Goal: Entertainment & Leisure: Consume media (video, audio)

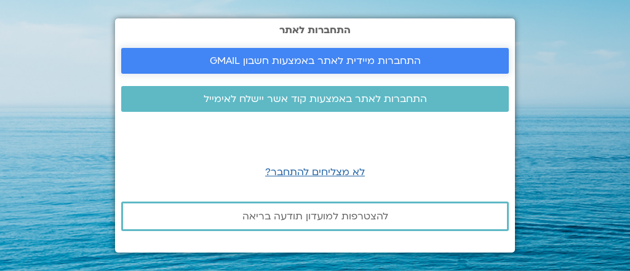
click at [376, 63] on span "התחברות מיידית לאתר באמצעות חשבון GMAIL" at bounding box center [315, 60] width 211 height 11
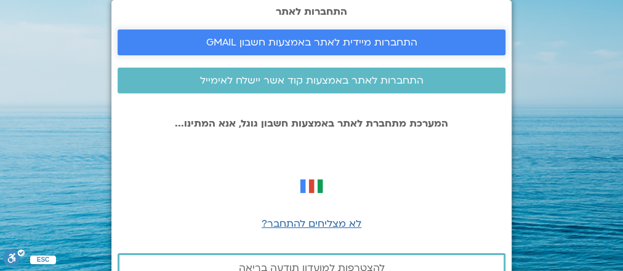
click at [257, 47] on span "התחברות מיידית לאתר באמצעות חשבון GMAIL" at bounding box center [311, 42] width 211 height 11
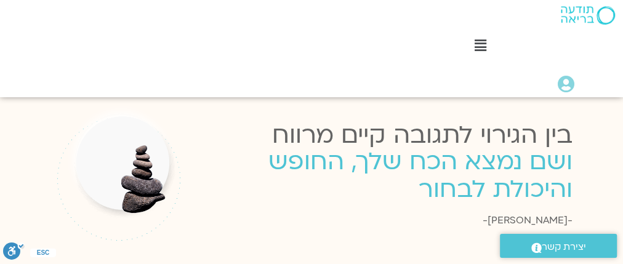
scroll to position [2409, 0]
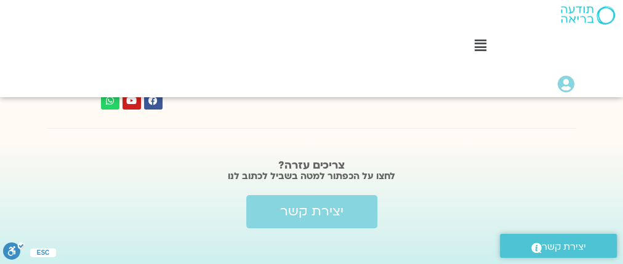
click at [482, 54] on div "Main Menu" at bounding box center [480, 47] width 273 height 20
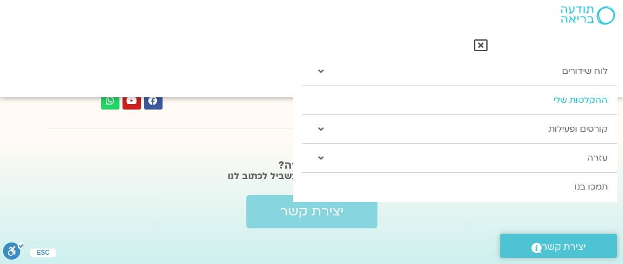
click at [492, 103] on link "ההקלטות שלי" at bounding box center [459, 100] width 314 height 28
click at [585, 100] on link "ההקלטות שלי" at bounding box center [459, 100] width 314 height 28
click at [321, 132] on icon at bounding box center [321, 129] width 6 height 9
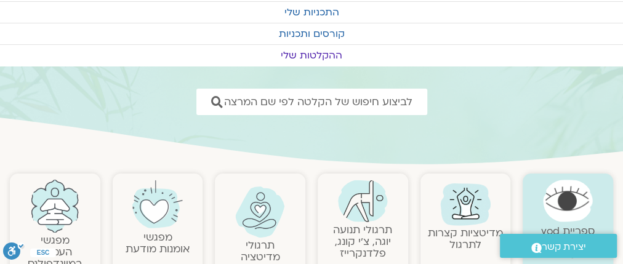
scroll to position [197, 0]
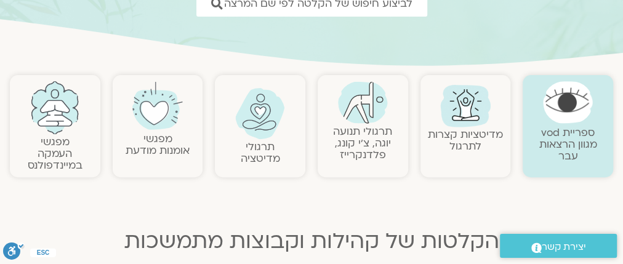
click at [374, 126] on link "תרגולי תנועה יוגה, צ׳י קונג, פלדנקרייז" at bounding box center [362, 143] width 59 height 38
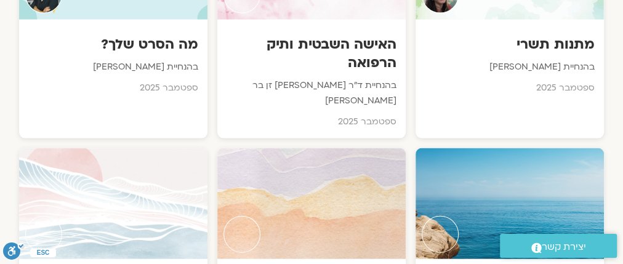
scroll to position [1288, 0]
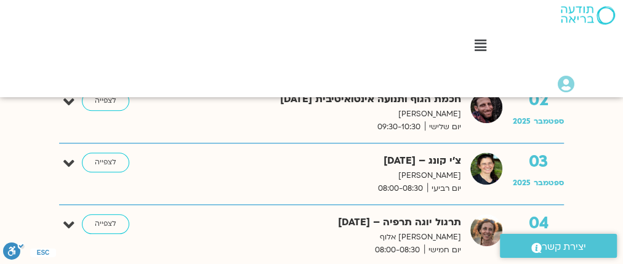
scroll to position [541, 0]
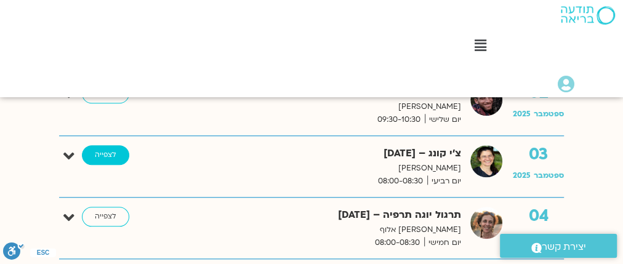
click at [106, 151] on link "לצפייה" at bounding box center [105, 155] width 47 height 20
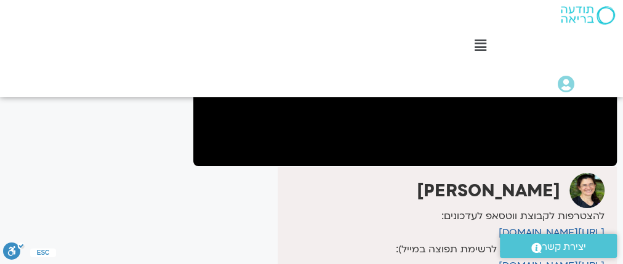
scroll to position [309, 0]
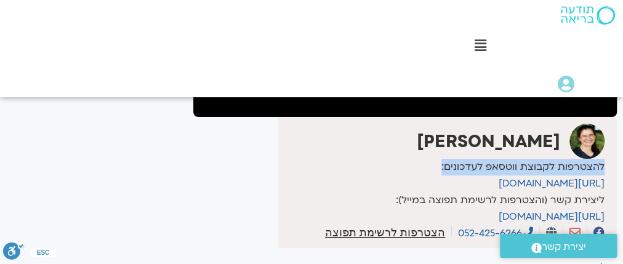
drag, startPoint x: 602, startPoint y: 164, endPoint x: 398, endPoint y: 174, distance: 204.5
click at [398, 174] on p "להצטרפות לקבוצת ווטסאפ לעדכונים: [URL][DOMAIN_NAME]" at bounding box center [443, 175] width 324 height 33
copy p "להצטרפות לקבוצת ווטסאפ לעדכונים:"
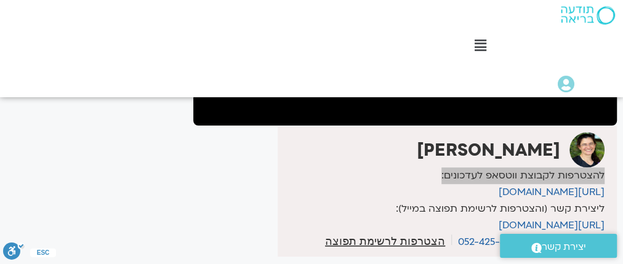
scroll to position [345, 0]
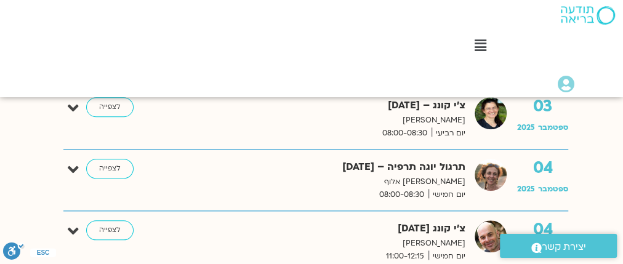
scroll to position [638, -4]
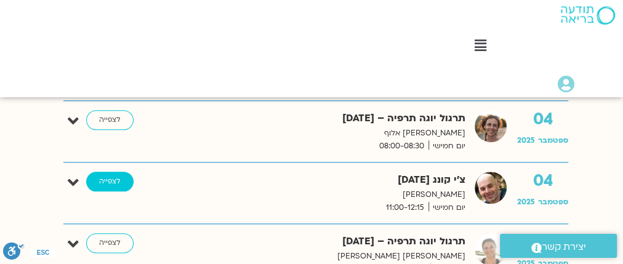
click at [106, 177] on link "לצפייה" at bounding box center [109, 182] width 47 height 20
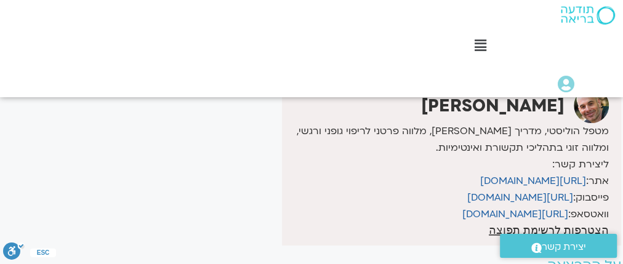
scroll to position [394, -4]
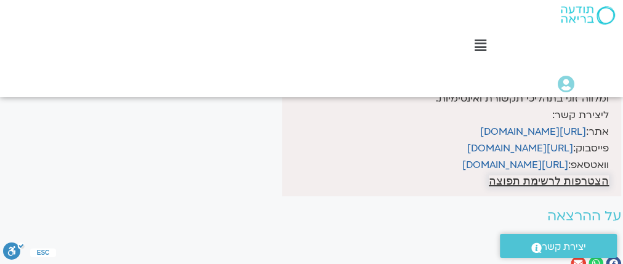
click at [543, 183] on span "הצטרפות לרשימת תפוצה" at bounding box center [549, 180] width 120 height 11
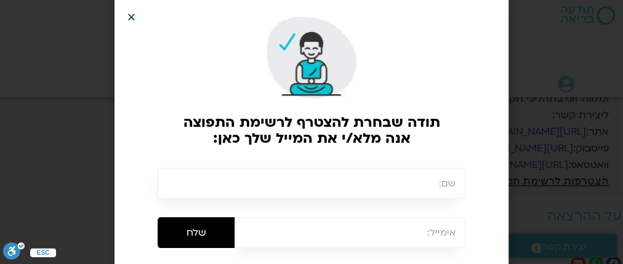
click at [132, 15] on icon "Close" at bounding box center [131, 16] width 9 height 9
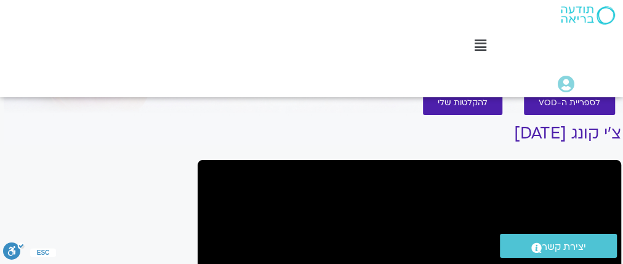
scroll to position [14, -4]
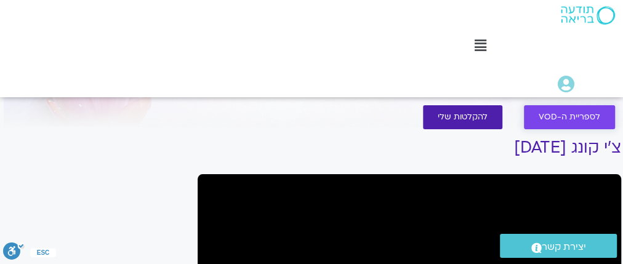
click at [550, 113] on span "לספריית ה-VOD" at bounding box center [569, 117] width 62 height 9
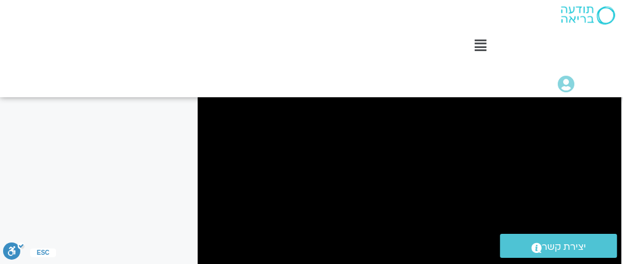
scroll to position [158, -4]
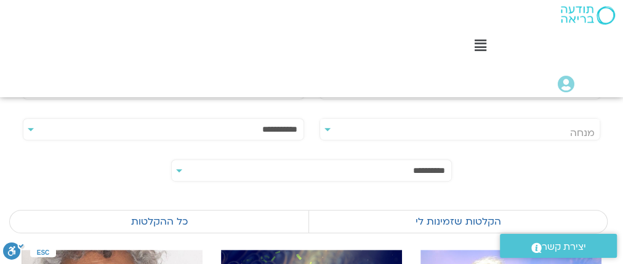
scroll to position [49, 0]
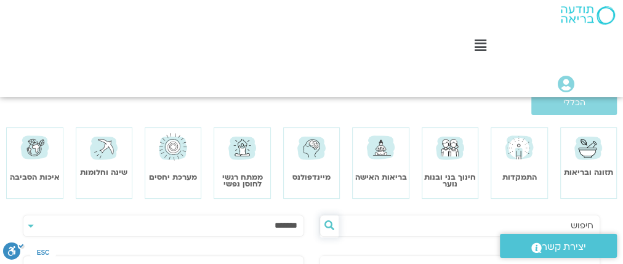
click at [334, 220] on icon at bounding box center [329, 225] width 10 height 10
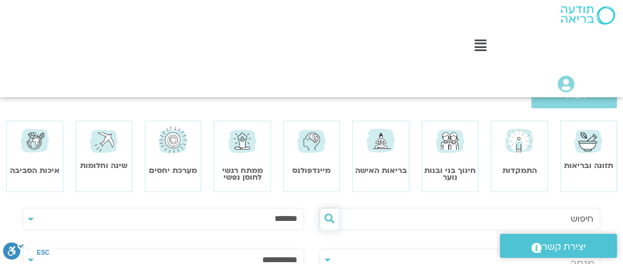
scroll to position [98, 0]
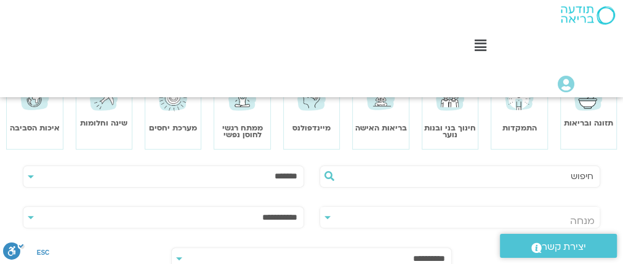
click at [531, 180] on input "text" at bounding box center [465, 176] width 255 height 21
type input "[PERSON_NAME]"
click at [334, 175] on icon at bounding box center [329, 176] width 10 height 10
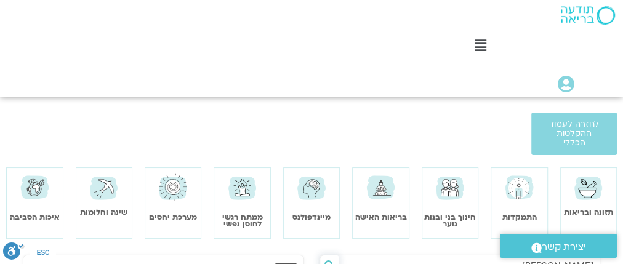
scroll to position [0, 0]
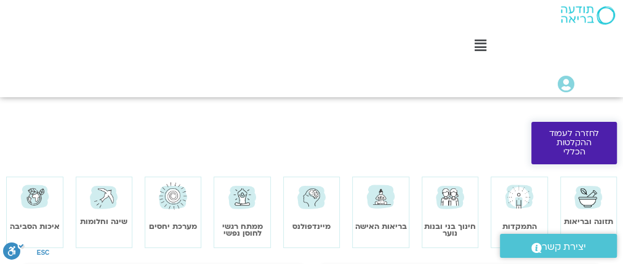
click at [578, 143] on span "לחזרה לעמוד ההקלטות הכללי" at bounding box center [574, 143] width 56 height 28
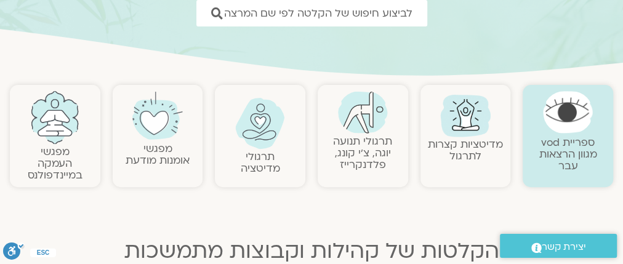
scroll to position [197, 0]
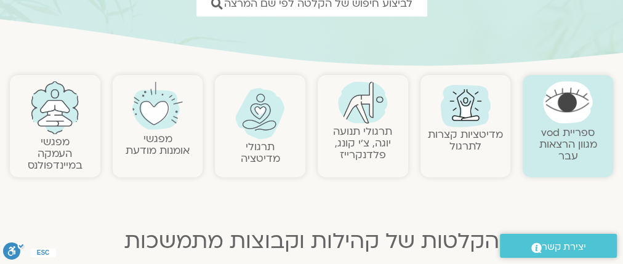
click at [359, 129] on link "תרגולי תנועה יוגה, צ׳י קונג, פלדנקרייז" at bounding box center [362, 143] width 59 height 38
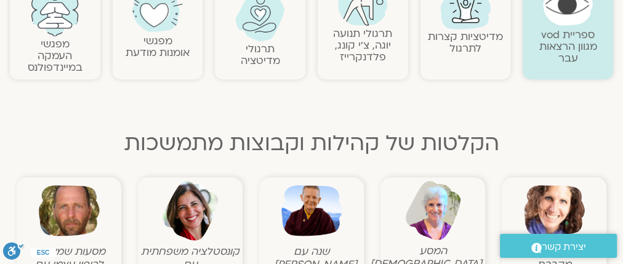
scroll to position [246, 0]
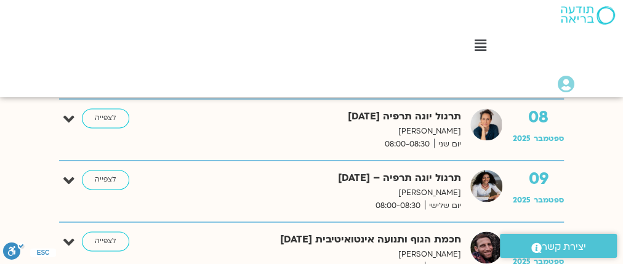
scroll to position [788, 0]
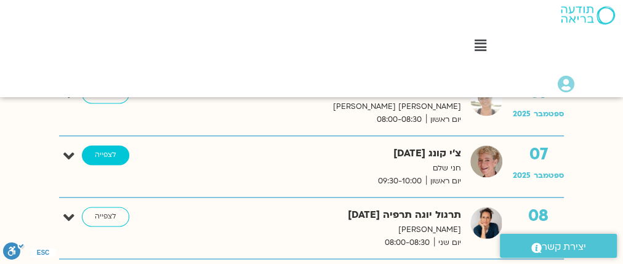
click at [108, 153] on link "לצפייה" at bounding box center [105, 155] width 47 height 20
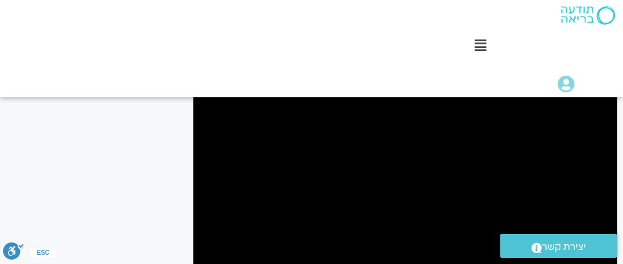
scroll to position [98, 0]
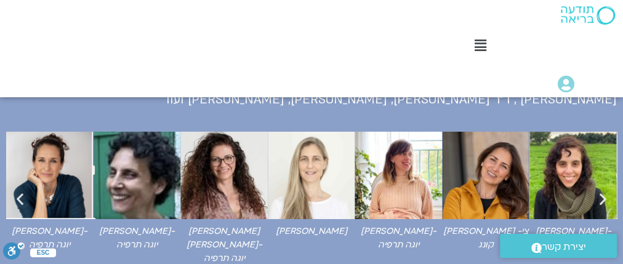
scroll to position [2183, 0]
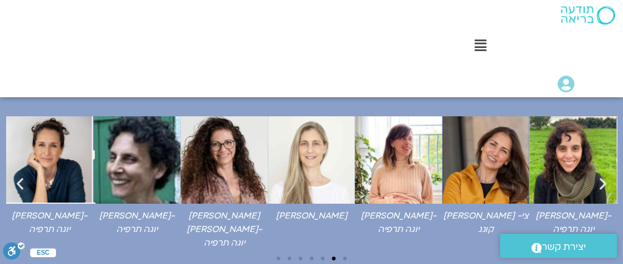
click at [25, 175] on icon "שקופית קודמת" at bounding box center [19, 182] width 15 height 15
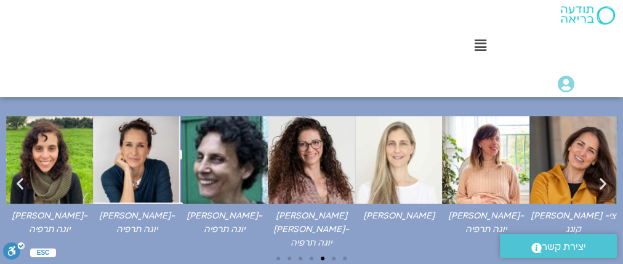
click at [26, 175] on icon "שקופית קודמת" at bounding box center [19, 182] width 15 height 15
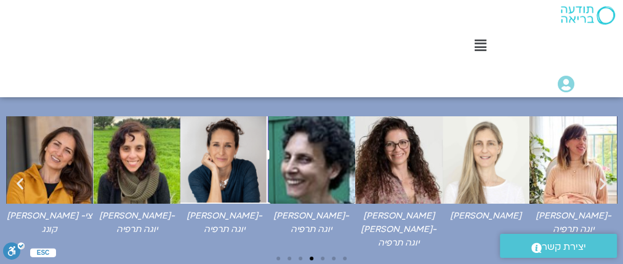
click at [26, 175] on icon "שקופית קודמת" at bounding box center [19, 182] width 15 height 15
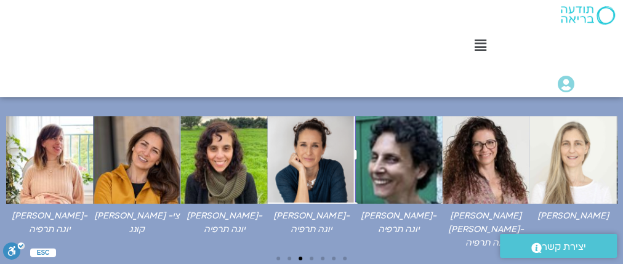
click at [119, 146] on img "4 / 7" at bounding box center [137, 159] width 87 height 87
click at [124, 209] on figcaption "יעל כהן -צי קונג" at bounding box center [137, 223] width 87 height 28
click at [319, 156] on img "6 / 7" at bounding box center [311, 159] width 87 height 87
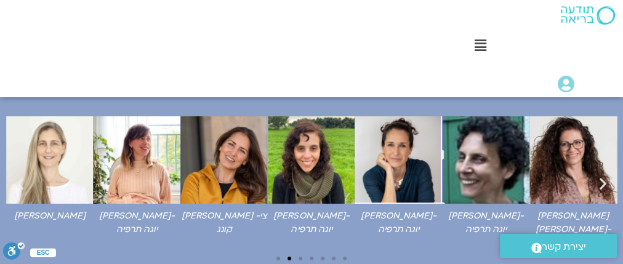
click at [505, 155] on img "7 / 7" at bounding box center [485, 159] width 87 height 87
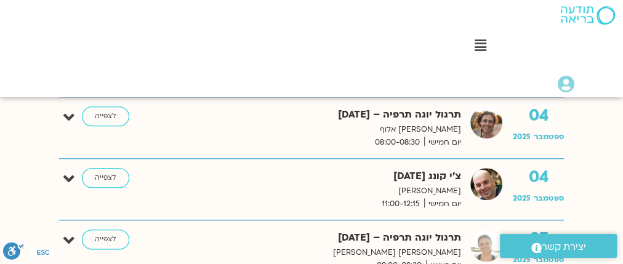
scroll to position [657, 0]
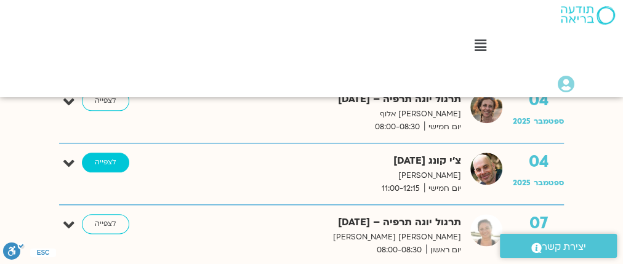
click at [111, 158] on link "לצפייה" at bounding box center [105, 163] width 47 height 20
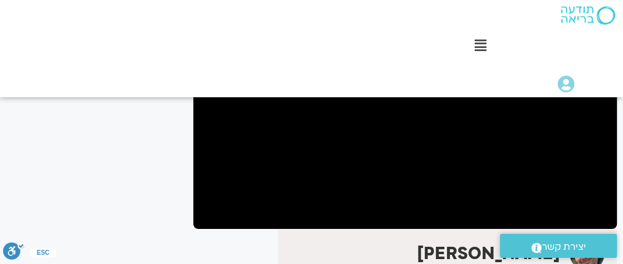
scroll to position [148, 0]
